Goal: Transaction & Acquisition: Purchase product/service

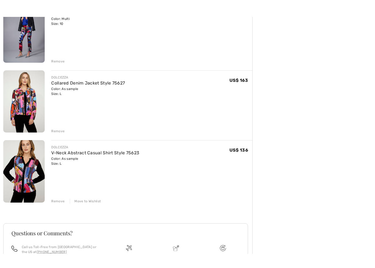
scroll to position [155, 0]
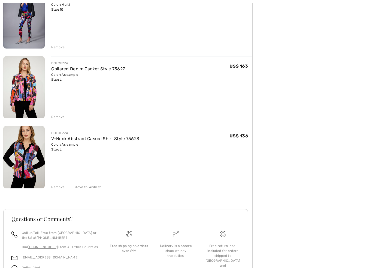
click at [60, 190] on div "FRANK LYMAN Graphic V-Neck Pullover Style 253816 Color: Beige/blue Size: M Fina…" at bounding box center [127, 107] width 249 height 383
click at [62, 187] on div "Remove" at bounding box center [57, 187] width 13 height 5
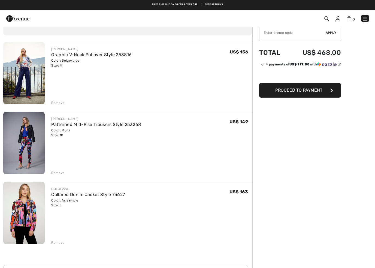
scroll to position [25, 0]
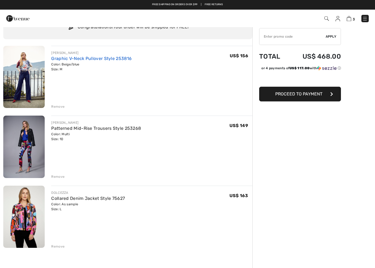
click at [87, 59] on link "Graphic V-Neck Pullover Style 253816" at bounding box center [91, 58] width 80 height 5
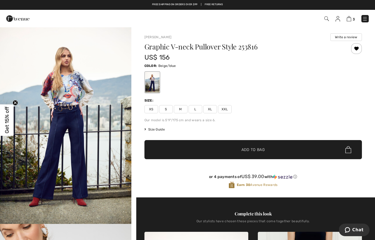
click at [74, 92] on img "1 / 5" at bounding box center [65, 125] width 131 height 197
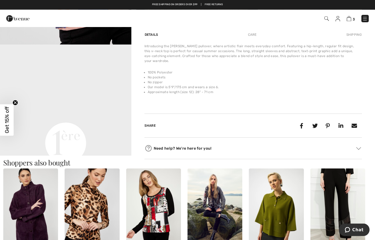
scroll to position [376, 0]
click at [100, 110] on video "Your browser does not support the video tag." at bounding box center [65, 77] width 131 height 66
click at [94, 102] on video "Your browser does not support the video tag." at bounding box center [65, 77] width 131 height 66
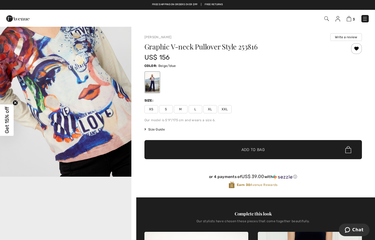
scroll to position [249, 0]
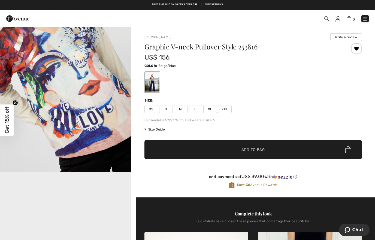
click at [90, 88] on img "2 / 5" at bounding box center [65, 73] width 131 height 197
click at [158, 130] on span "Size Guide" at bounding box center [155, 129] width 20 height 5
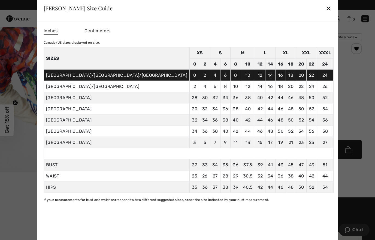
click at [326, 8] on div "✕" at bounding box center [329, 7] width 6 height 11
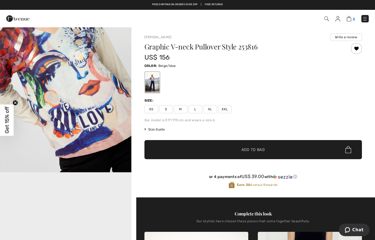
click at [351, 18] on img at bounding box center [349, 18] width 5 height 5
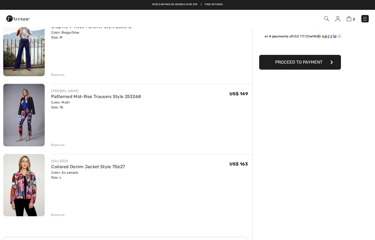
scroll to position [57, 0]
click at [122, 97] on link "Patterned Mid-Rise Trousers Style 253268" at bounding box center [96, 96] width 90 height 5
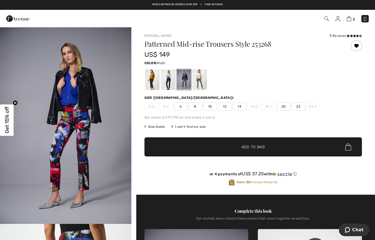
click at [107, 151] on img "1 / 6" at bounding box center [65, 125] width 131 height 197
click at [155, 87] on div at bounding box center [152, 79] width 14 height 20
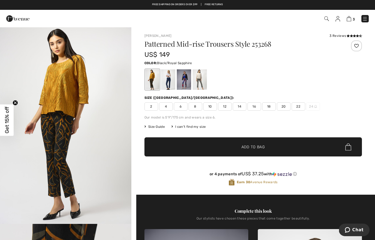
click at [168, 89] on div at bounding box center [168, 79] width 14 height 20
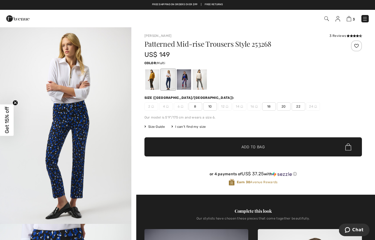
click at [184, 86] on div at bounding box center [184, 79] width 14 height 20
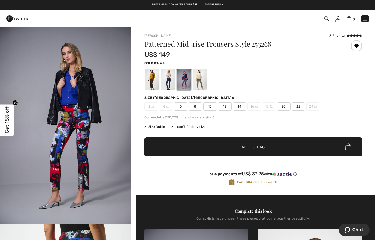
click at [202, 86] on div at bounding box center [199, 79] width 14 height 20
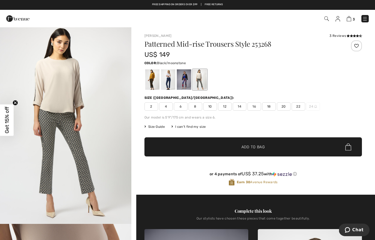
click at [185, 85] on div at bounding box center [184, 79] width 14 height 20
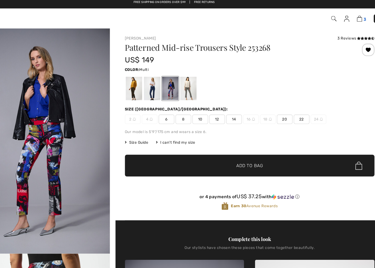
click at [347, 16] on img at bounding box center [349, 18] width 5 height 5
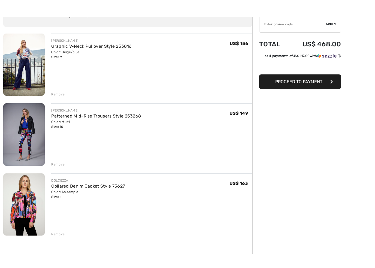
scroll to position [58, 0]
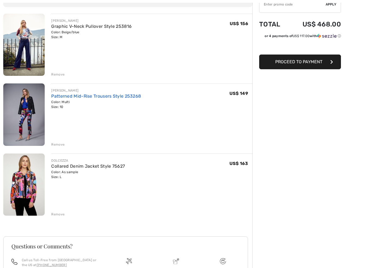
click at [137, 96] on link "Patterned Mid-Rise Trousers Style 253268" at bounding box center [96, 96] width 90 height 5
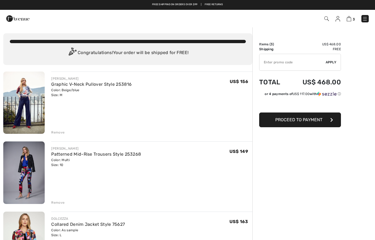
click at [21, 19] on img at bounding box center [17, 18] width 23 height 11
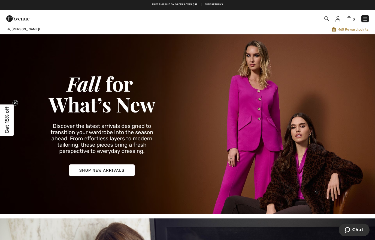
click at [366, 18] on img at bounding box center [365, 18] width 5 height 5
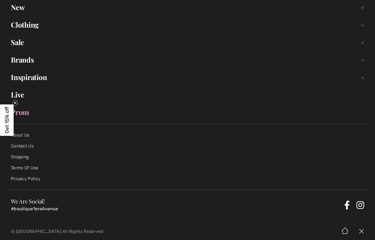
scroll to position [50, 0]
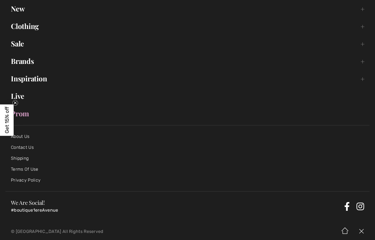
click at [25, 63] on link "Brands Open submenu" at bounding box center [187, 61] width 364 height 12
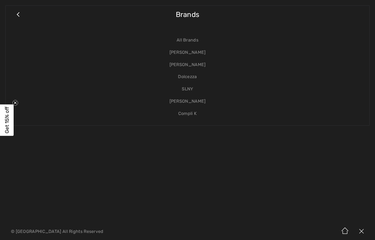
click at [192, 87] on link "SLNY" at bounding box center [187, 89] width 353 height 12
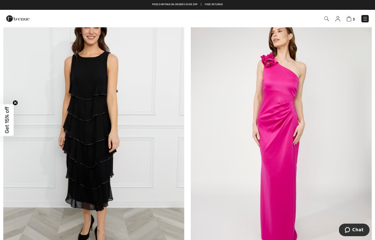
scroll to position [168, 0]
click at [366, 17] on img at bounding box center [365, 18] width 5 height 5
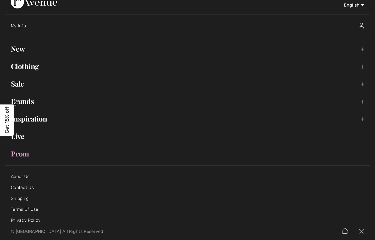
scroll to position [13, 0]
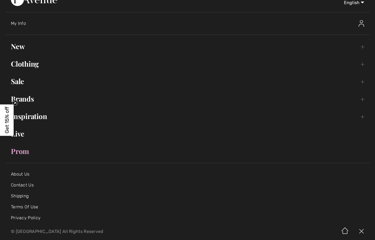
click at [23, 50] on link "New Toggle submenu" at bounding box center [187, 46] width 364 height 12
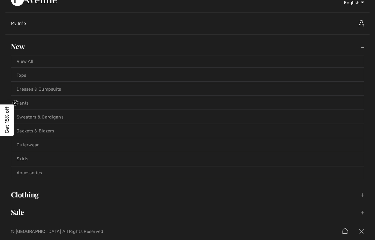
click at [81, 118] on link "Sweaters & Cardigans" at bounding box center [187, 117] width 353 height 12
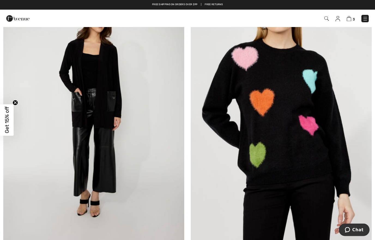
scroll to position [1269, 0]
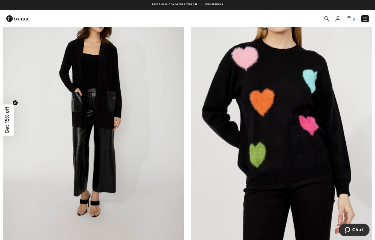
click at [348, 18] on img at bounding box center [349, 18] width 5 height 5
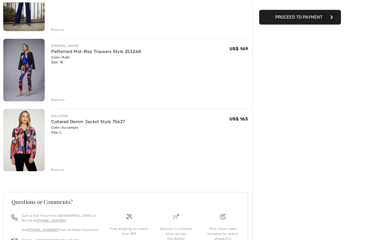
scroll to position [103, 0]
click at [64, 104] on div "[PERSON_NAME] Graphic V-Neck Pullover Style 253816 Color: Beige/blue Size: M Fi…" at bounding box center [127, 125] width 249 height 313
click at [60, 100] on div "Remove" at bounding box center [57, 99] width 13 height 5
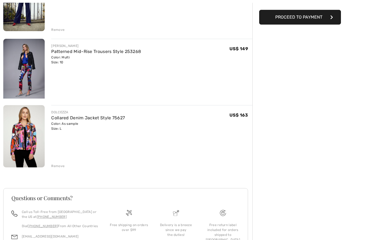
scroll to position [68, 0]
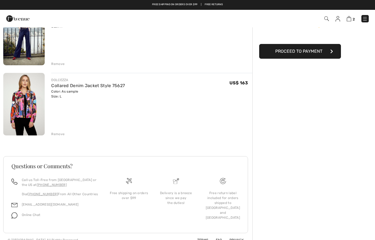
click at [29, 112] on img at bounding box center [23, 104] width 41 height 62
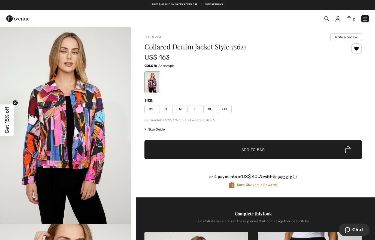
click at [88, 149] on img "1 / 5" at bounding box center [65, 125] width 131 height 197
click at [157, 37] on link "Dolcezza" at bounding box center [153, 37] width 17 height 4
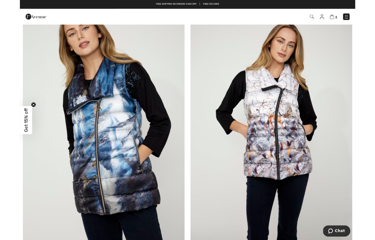
scroll to position [173, 0]
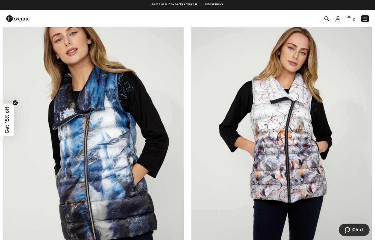
click at [298, 141] on img at bounding box center [281, 140] width 181 height 272
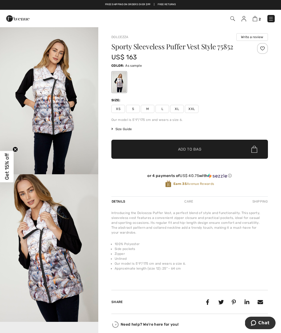
click at [278, 33] on div "Dolcezza Write a review Sporty Sleeveless Puffer Vest Style 75852 US$ 163 Color…" at bounding box center [189, 182] width 183 height 311
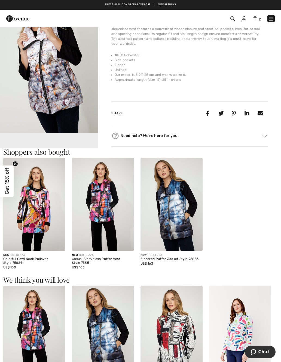
scroll to position [209, 0]
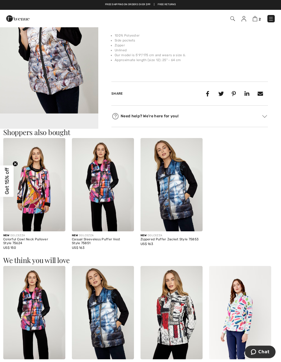
click at [109, 193] on img at bounding box center [103, 184] width 62 height 93
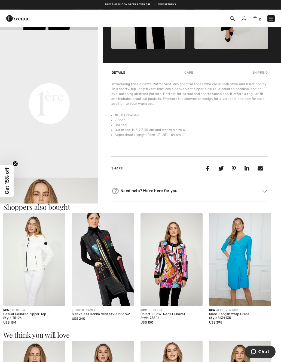
scroll to position [293, 0]
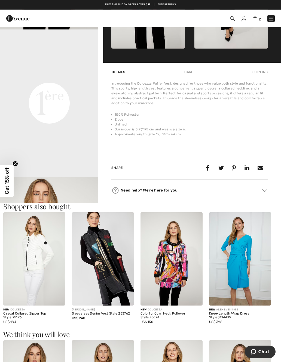
click at [112, 265] on img at bounding box center [103, 258] width 62 height 93
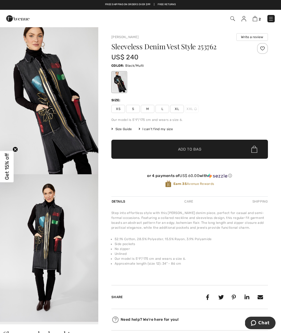
click at [62, 135] on img "1 / 4" at bounding box center [49, 101] width 98 height 148
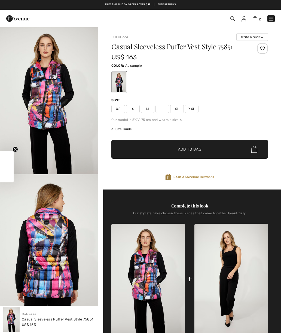
checkbox input "true"
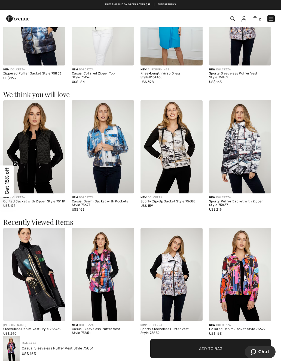
scroll to position [572, 0]
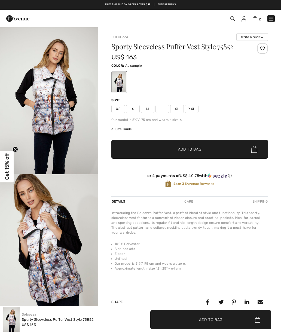
checkbox input "true"
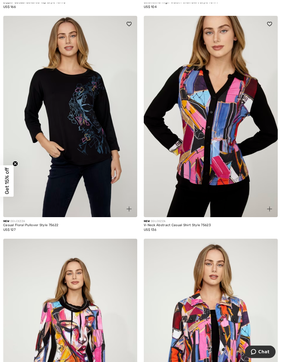
scroll to position [3368, 0]
click at [227, 177] on img at bounding box center [211, 116] width 134 height 201
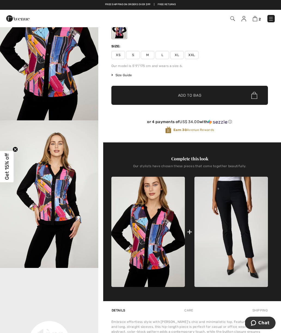
scroll to position [54, 0]
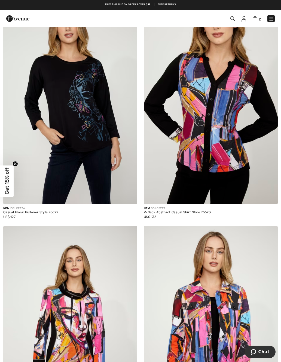
scroll to position [3381, 0]
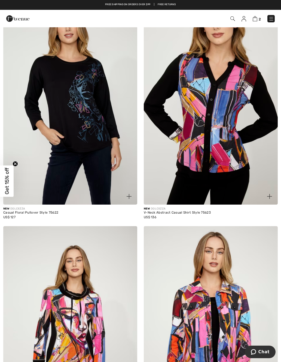
click at [237, 158] on img at bounding box center [211, 103] width 134 height 201
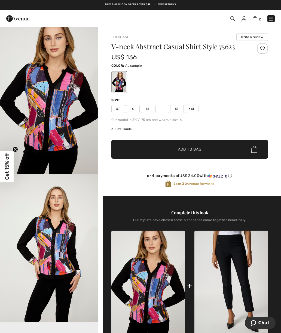
click at [126, 130] on span "Size Guide" at bounding box center [122, 129] width 20 height 5
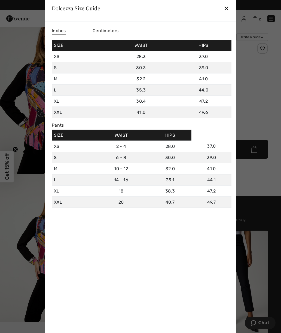
click at [229, 7] on div "✕" at bounding box center [227, 7] width 6 height 11
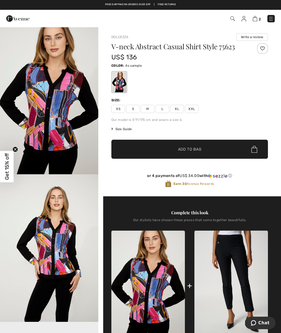
click at [163, 108] on span "L" at bounding box center [163, 109] width 14 height 8
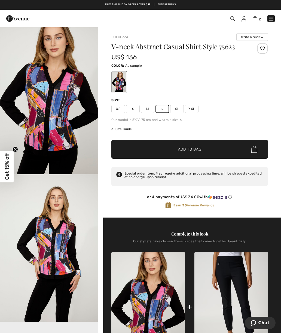
click at [205, 147] on span "✔ Added to Bag Add to Bag" at bounding box center [190, 149] width 157 height 19
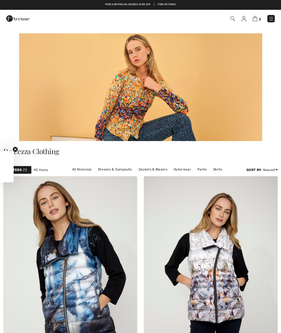
checkbox input "true"
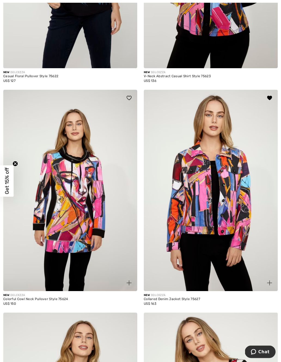
scroll to position [3518, 0]
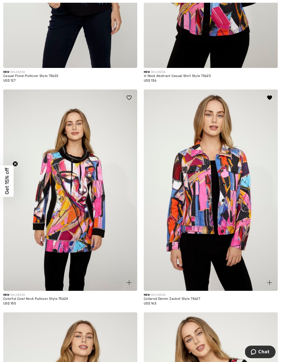
click at [76, 222] on img at bounding box center [70, 189] width 134 height 201
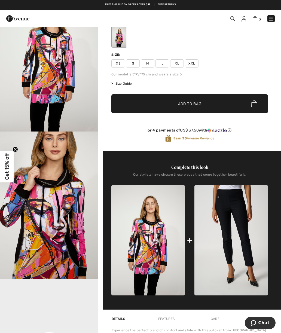
scroll to position [41, 0]
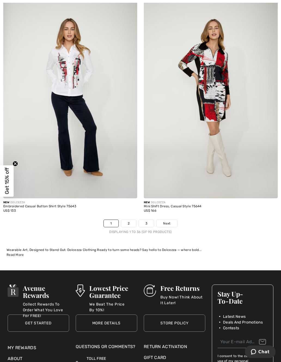
scroll to position [4055, 0]
click at [170, 221] on span "Next" at bounding box center [166, 223] width 7 height 5
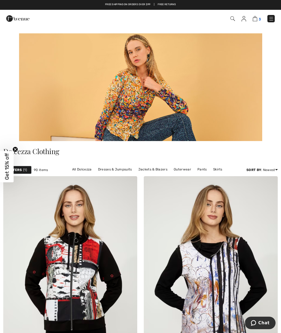
click at [260, 17] on span "3" at bounding box center [260, 19] width 2 height 4
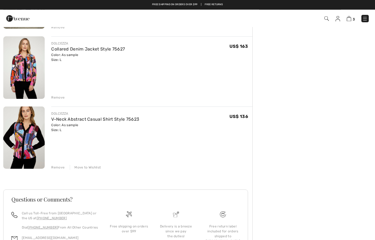
scroll to position [104, 0]
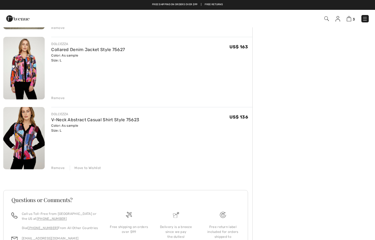
click at [23, 138] on img at bounding box center [23, 138] width 41 height 62
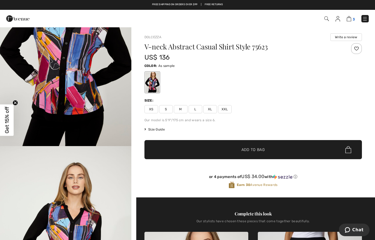
click at [353, 17] on span "3" at bounding box center [354, 19] width 2 height 4
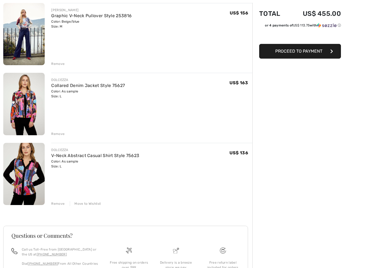
scroll to position [68, 0]
click at [26, 101] on img at bounding box center [23, 104] width 41 height 62
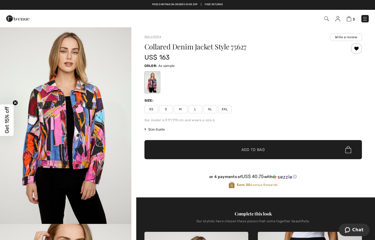
click at [85, 125] on img "1 / 5" at bounding box center [65, 125] width 131 height 197
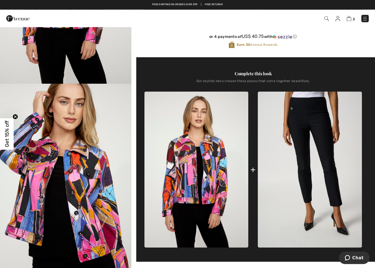
scroll to position [142, 0]
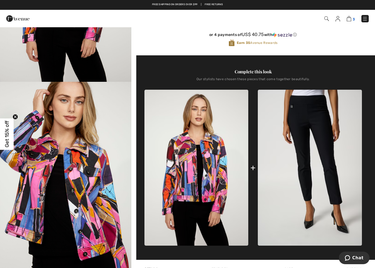
click at [351, 16] on link "3" at bounding box center [351, 18] width 8 height 7
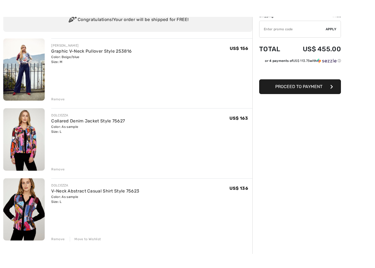
scroll to position [51, 0]
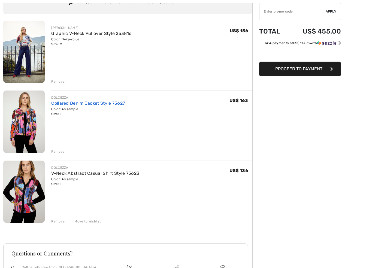
click at [115, 103] on link "Collared Denim Jacket Style 75627" at bounding box center [88, 103] width 74 height 5
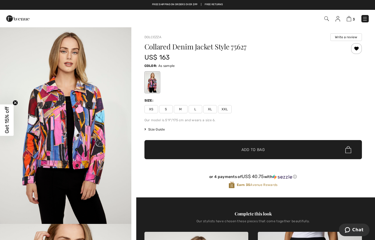
click at [338, 16] on img at bounding box center [338, 18] width 5 height 5
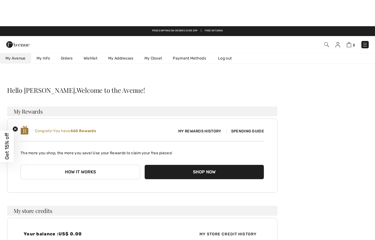
click at [95, 34] on link "Wishlist" at bounding box center [90, 32] width 25 height 10
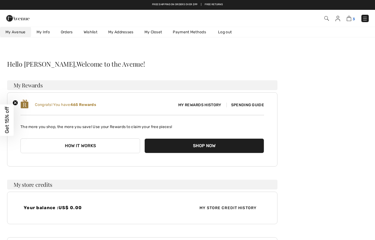
click at [352, 16] on link "3" at bounding box center [351, 18] width 8 height 7
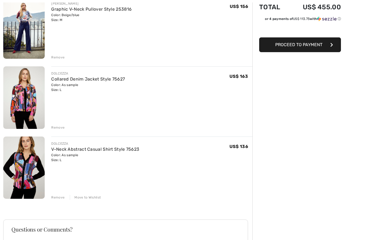
scroll to position [75, 0]
click at [182, 157] on div "DOLCEZZA V-Neck Abstract Casual Shirt Style 75623 Color: As sample Size: L Fina…" at bounding box center [151, 151] width 201 height 21
click at [57, 127] on div "Remove" at bounding box center [57, 127] width 13 height 5
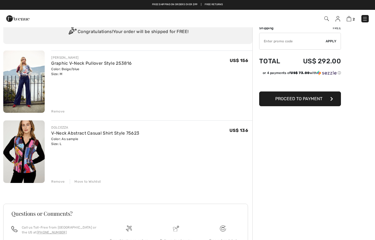
scroll to position [0, 0]
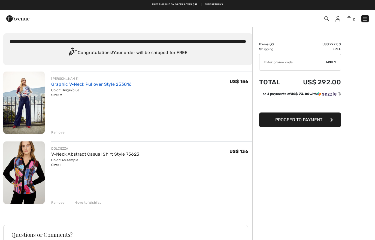
click at [99, 83] on link "Graphic V-Neck Pullover Style 253816" at bounding box center [91, 84] width 80 height 5
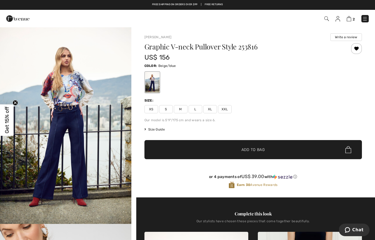
click at [161, 131] on span "Size Guide" at bounding box center [155, 129] width 20 height 5
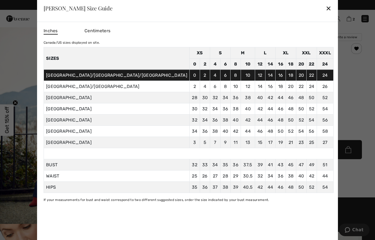
click at [54, 163] on div at bounding box center [187, 120] width 375 height 240
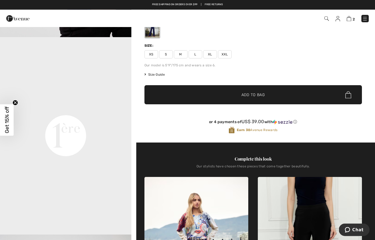
scroll to position [52, 0]
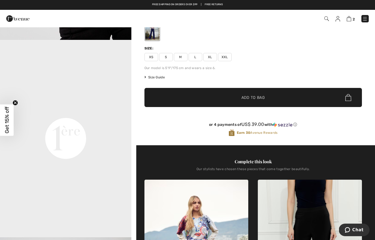
click at [157, 72] on div "Graphic V-neck Pullover Style 253816 US$ 156 Color: Beige/blue Size: XS S M L X…" at bounding box center [254, 68] width 218 height 154
click at [154, 76] on span "Size Guide" at bounding box center [155, 77] width 20 height 5
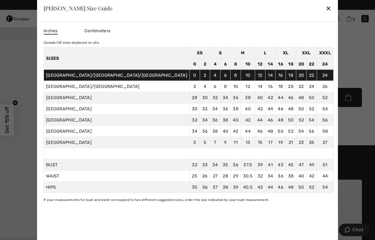
click at [200, 79] on td "2" at bounding box center [205, 75] width 10 height 11
click at [318, 54] on div at bounding box center [187, 120] width 375 height 240
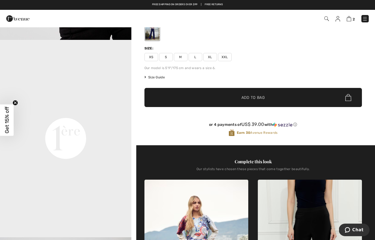
click at [109, 67] on video "Your browser does not support the video tag." at bounding box center [65, 73] width 131 height 66
click at [106, 71] on video "Your browser does not support the video tag." at bounding box center [65, 73] width 131 height 66
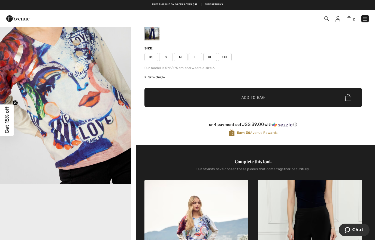
scroll to position [174, 0]
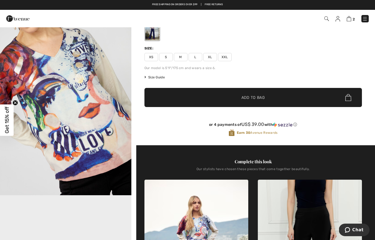
click at [100, 70] on img "2 / 5" at bounding box center [65, 96] width 131 height 197
click at [345, 20] on span "2" at bounding box center [265, 18] width 208 height 7
click at [351, 19] on img at bounding box center [349, 18] width 5 height 5
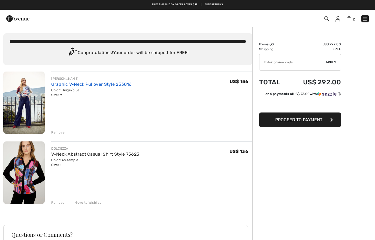
click at [105, 85] on link "Graphic V-Neck Pullover Style 253816" at bounding box center [91, 84] width 80 height 5
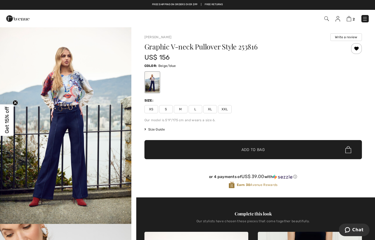
click at [157, 131] on span "Size Guide" at bounding box center [155, 129] width 20 height 5
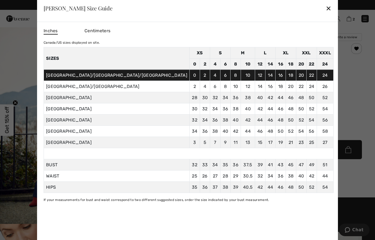
click at [326, 8] on div "✕" at bounding box center [329, 7] width 6 height 11
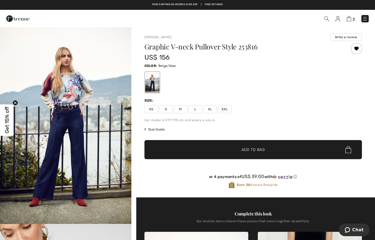
click at [180, 109] on span "M" at bounding box center [181, 109] width 14 height 8
click at [197, 110] on span "L" at bounding box center [196, 109] width 14 height 8
click at [256, 149] on span "Add to Bag" at bounding box center [253, 150] width 23 height 6
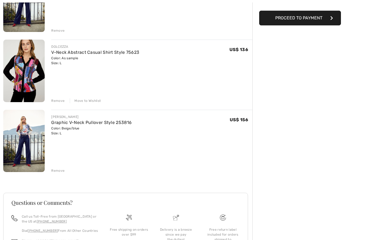
scroll to position [102, 0]
click at [128, 60] on div "Color: As sample Size: L" at bounding box center [95, 61] width 88 height 10
click at [127, 53] on link "V-Neck Abstract Casual Shirt Style 75623" at bounding box center [95, 52] width 88 height 5
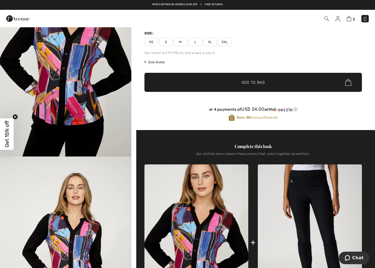
scroll to position [70, 0]
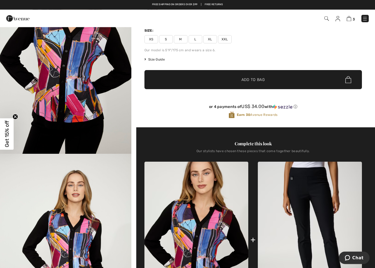
click at [161, 62] on span "Size Guide" at bounding box center [155, 59] width 20 height 5
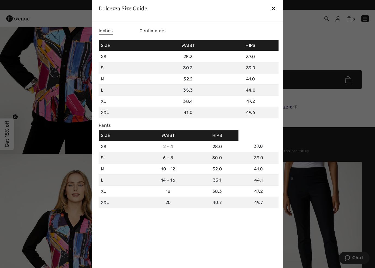
click at [275, 10] on div "✕" at bounding box center [274, 7] width 6 height 11
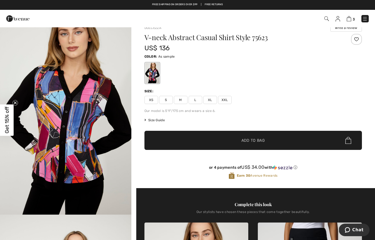
scroll to position [9, 0]
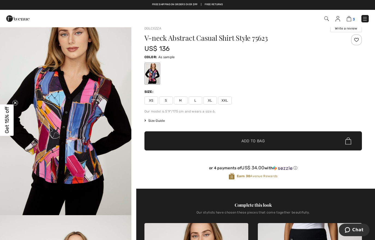
click at [351, 17] on img at bounding box center [349, 18] width 5 height 5
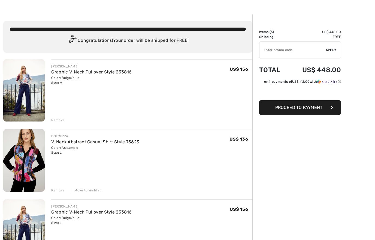
scroll to position [13, 0]
click at [34, 87] on img at bounding box center [23, 90] width 41 height 62
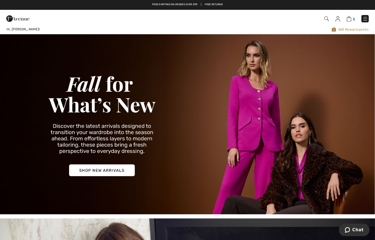
click at [350, 17] on img at bounding box center [349, 18] width 5 height 5
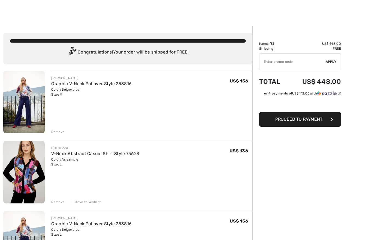
scroll to position [1, 0]
click at [297, 63] on input "TEXT" at bounding box center [293, 61] width 66 height 16
paste input "EXTRA15"
click at [324, 61] on input "TEXT" at bounding box center [293, 61] width 66 height 16
click at [333, 63] on span "Apply" at bounding box center [331, 61] width 11 height 5
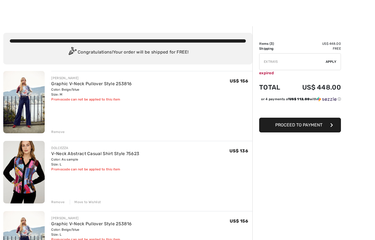
click at [309, 61] on input "TEXT" at bounding box center [293, 61] width 66 height 16
type input "E"
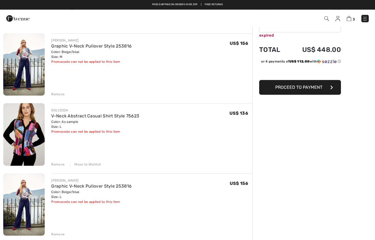
scroll to position [0, 0]
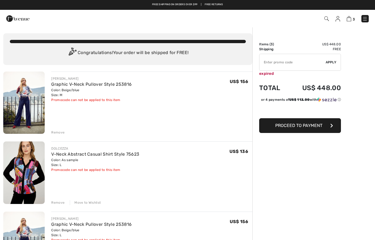
click at [301, 58] on input "TEXT" at bounding box center [293, 62] width 66 height 16
click at [326, 58] on input "TEXT" at bounding box center [293, 62] width 66 height 16
click at [335, 63] on span "Apply" at bounding box center [331, 62] width 11 height 5
click at [304, 63] on input "TEXT" at bounding box center [293, 62] width 66 height 16
type input "N"
